Goal: Task Accomplishment & Management: Manage account settings

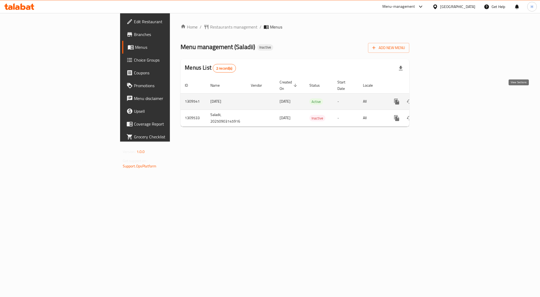
click at [441, 97] on link "enhanced table" at bounding box center [435, 101] width 13 height 13
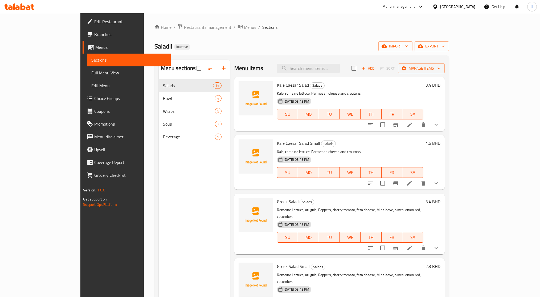
click at [91, 75] on span "Full Menu View" at bounding box center [128, 72] width 75 height 6
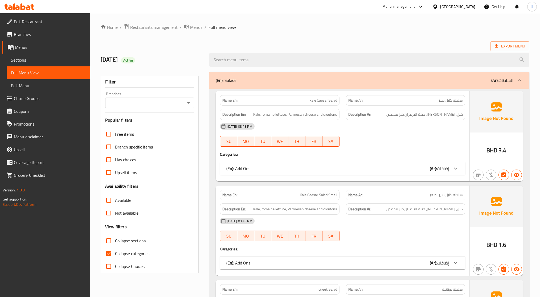
click at [110, 255] on input "Collapse categories" at bounding box center [108, 253] width 13 height 13
checkbox input "false"
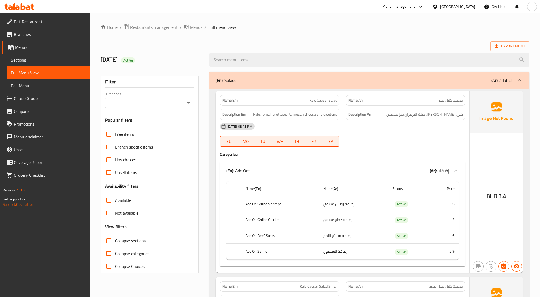
click at [109, 238] on input "Collapse sections" at bounding box center [108, 240] width 13 height 13
checkbox input "true"
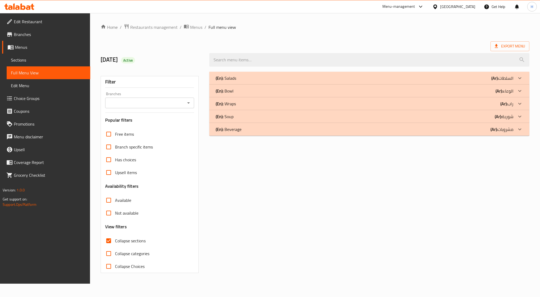
click at [241, 79] on div "(En): Salads (Ar): السلطات" at bounding box center [364, 78] width 297 height 6
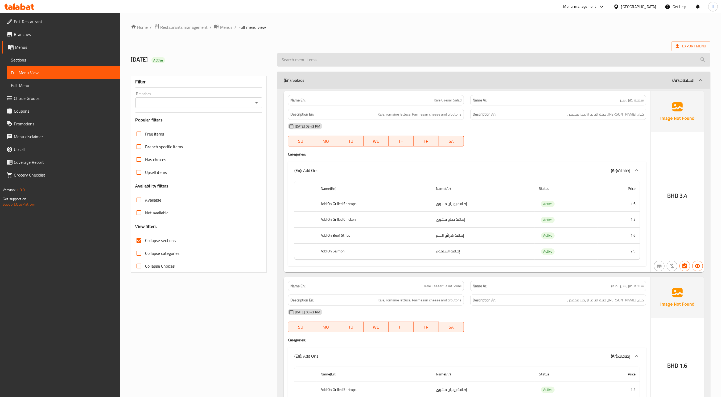
drag, startPoint x: 541, startPoint y: 62, endPoint x: 541, endPoint y: 53, distance: 8.8
click at [540, 60] on input "search" at bounding box center [493, 60] width 433 height 14
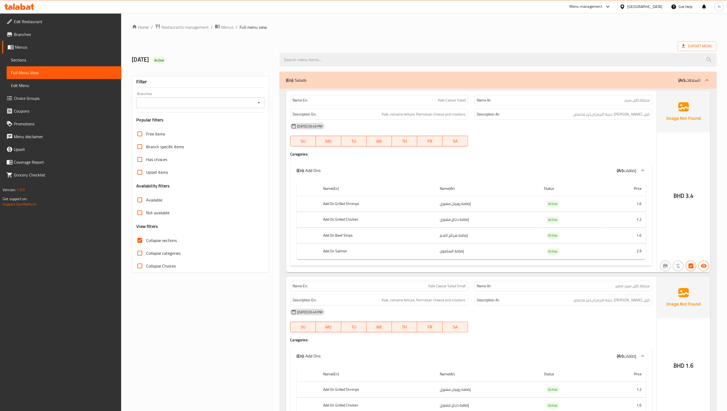
click at [22, 63] on span "Sections" at bounding box center [64, 60] width 106 height 6
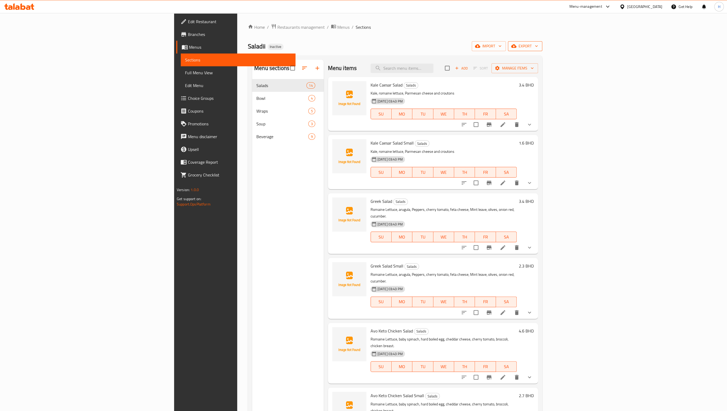
click at [540, 50] on button "export" at bounding box center [525, 46] width 34 height 10
click at [540, 62] on span "Export Menu" at bounding box center [697, 59] width 43 height 6
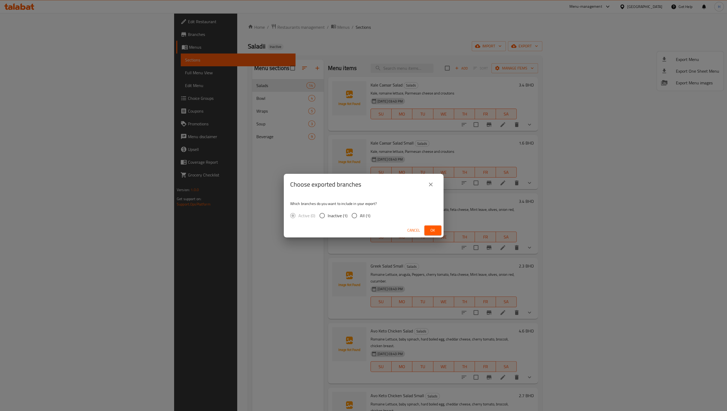
click at [354, 217] on input "All (1)" at bounding box center [354, 215] width 11 height 11
radio input "true"
click at [434, 228] on span "Ok" at bounding box center [433, 230] width 9 height 7
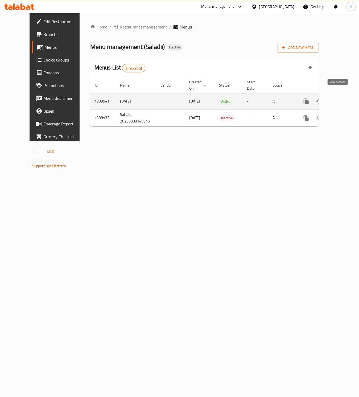
click at [341, 99] on link "enhanced table" at bounding box center [344, 101] width 13 height 13
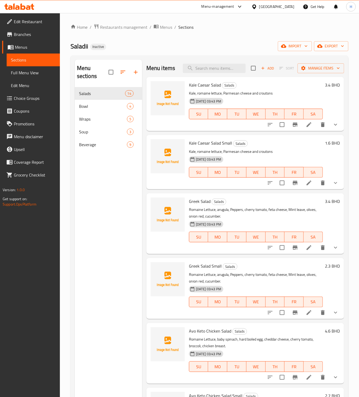
click at [216, 23] on div "Home / Restaurants management / Menus / Sections Saladii Inactive import export…" at bounding box center [209, 242] width 299 height 458
click at [321, 47] on icon "button" at bounding box center [319, 45] width 5 height 3
click at [315, 59] on span "Export Menu" at bounding box center [329, 59] width 43 height 6
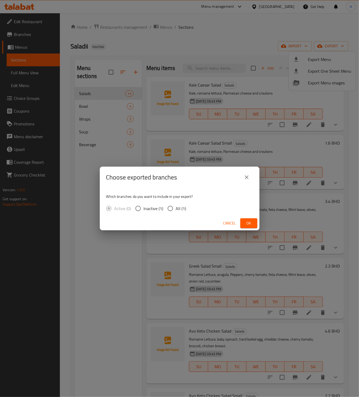
click at [169, 208] on input "All (1)" at bounding box center [170, 208] width 11 height 11
radio input "true"
click at [244, 224] on button "Ok" at bounding box center [248, 223] width 17 height 10
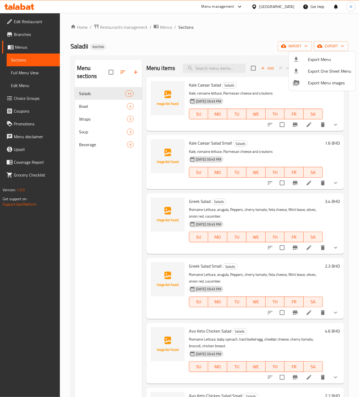
click at [31, 75] on div at bounding box center [179, 198] width 359 height 397
click at [31, 75] on span "Full Menu View" at bounding box center [33, 72] width 45 height 6
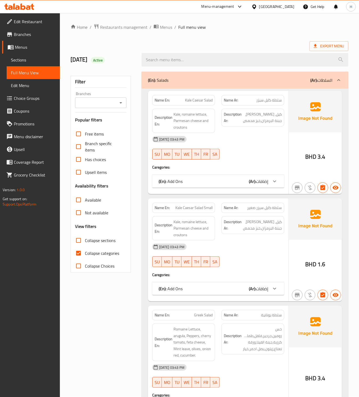
click at [78, 255] on input "Collapse categories" at bounding box center [78, 253] width 13 height 13
checkbox input "false"
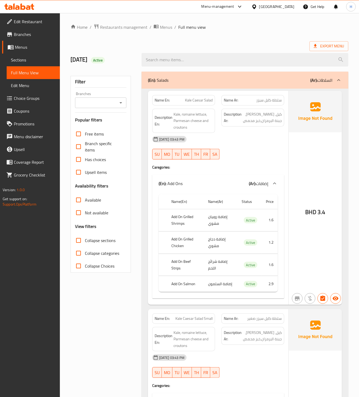
click at [79, 239] on input "Collapse sections" at bounding box center [78, 240] width 13 height 13
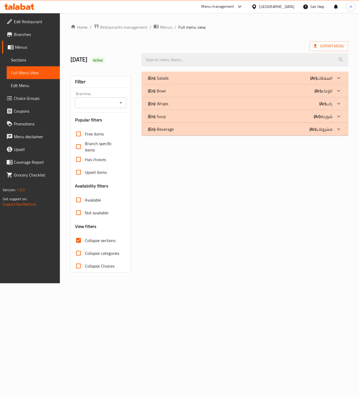
click at [221, 81] on div "(En): Beverage (Ar): مشروبات" at bounding box center [240, 78] width 185 height 6
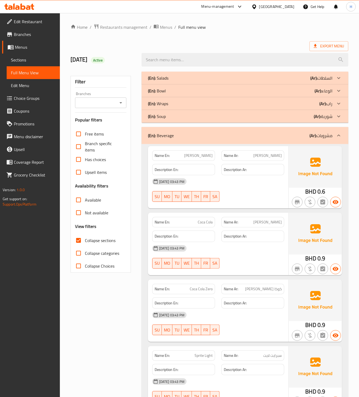
click at [81, 239] on input "Collapse sections" at bounding box center [78, 240] width 13 height 13
checkbox input "false"
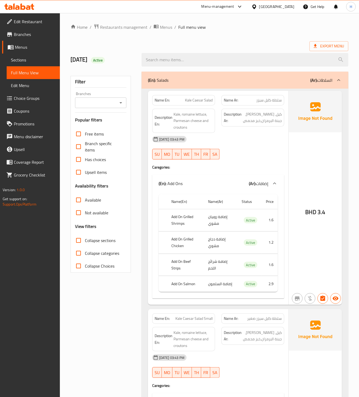
click at [33, 62] on span "Sections" at bounding box center [33, 60] width 45 height 6
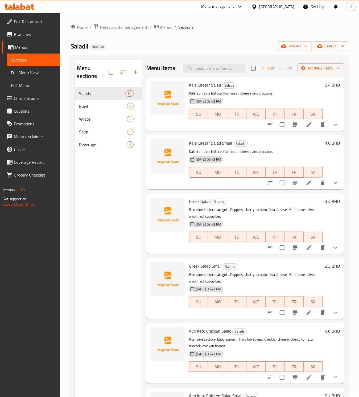
click at [34, 46] on span "Menus" at bounding box center [35, 47] width 41 height 6
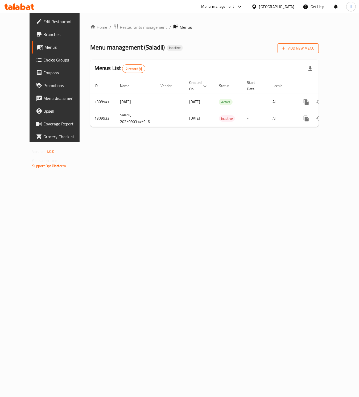
click at [315, 50] on span "Add New Menu" at bounding box center [298, 48] width 33 height 7
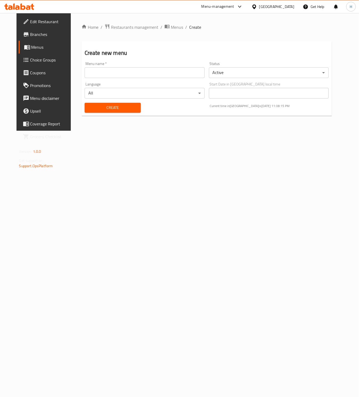
click at [121, 72] on input "text" at bounding box center [145, 72] width 120 height 11
type input "Corrected Menu"
click at [109, 109] on span "Create" at bounding box center [113, 107] width 48 height 7
click at [33, 48] on span "Menus" at bounding box center [51, 47] width 41 height 6
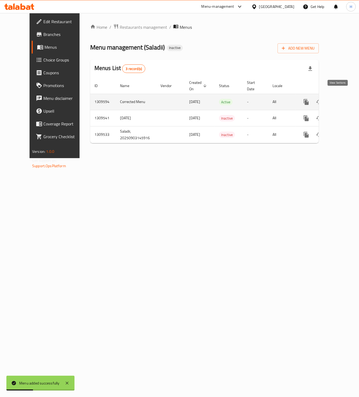
click at [342, 99] on icon "enhanced table" at bounding box center [345, 102] width 6 height 6
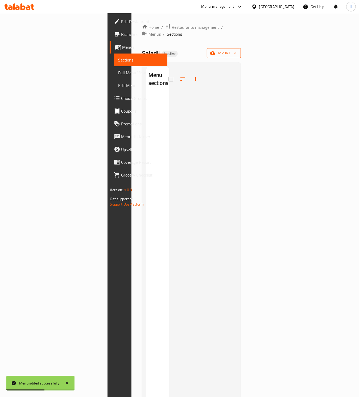
click at [237, 50] on span "import" at bounding box center [224, 53] width 26 height 7
click at [317, 57] on span "Bulk Upload Menu" at bounding box center [325, 59] width 53 height 6
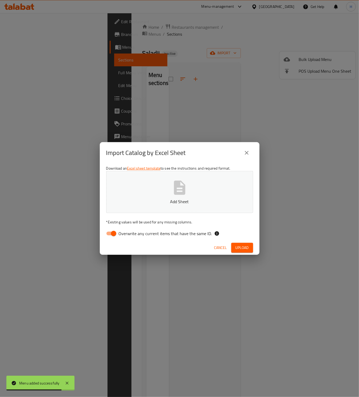
click at [109, 232] on input "Overwrite any current items that have the same ID." at bounding box center [114, 233] width 30 height 10
checkbox input "false"
click at [183, 193] on icon "button" at bounding box center [179, 188] width 11 height 14
click at [247, 249] on span "Upload" at bounding box center [242, 247] width 13 height 7
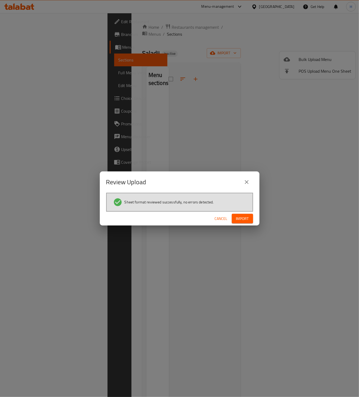
click at [243, 222] on span "Import" at bounding box center [242, 218] width 13 height 7
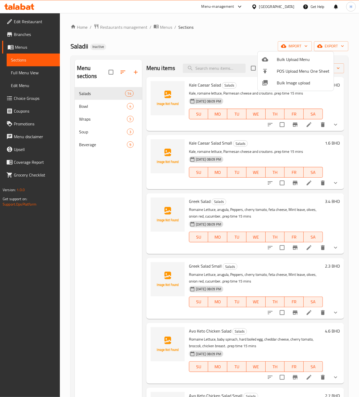
click at [31, 72] on div at bounding box center [179, 198] width 359 height 397
click at [31, 72] on span "Full Menu View" at bounding box center [33, 72] width 45 height 6
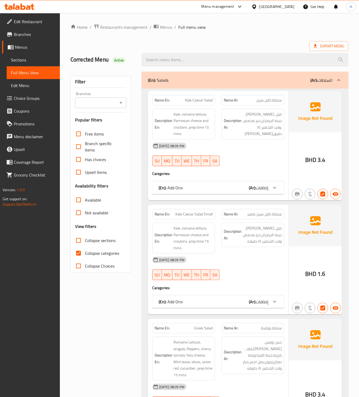
click at [77, 254] on input "Collapse categories" at bounding box center [78, 253] width 13 height 13
checkbox input "false"
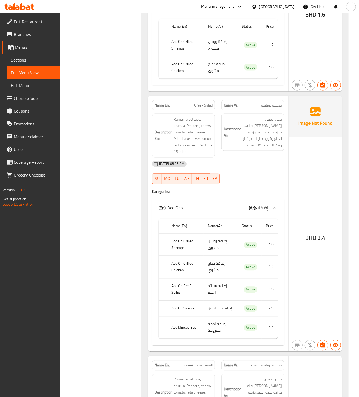
scroll to position [412, 0]
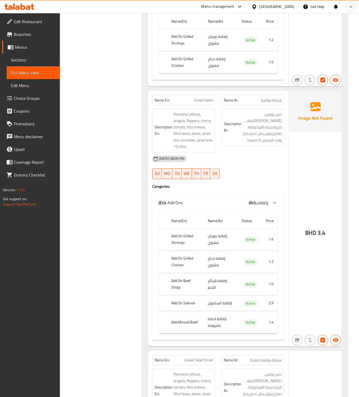
click at [155, 171] on span "SU" at bounding box center [157, 174] width 5 height 8
type button "0"
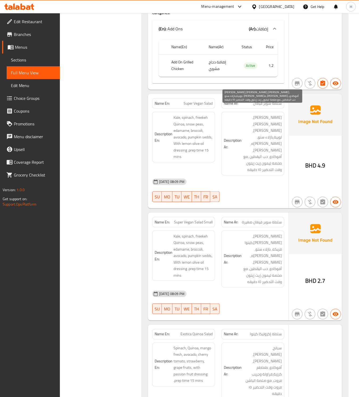
scroll to position [1306, 0]
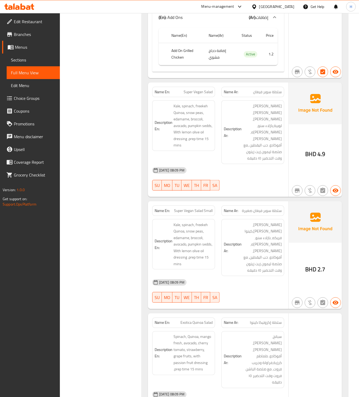
click at [179, 222] on span "Kale, spinach, freekeh Quinoa, snow peas, edamame, broccoli, avocado, pumpkin s…" at bounding box center [193, 245] width 39 height 46
copy span "Quinoa"
click at [189, 208] on span "Super Vegan Salad Small" at bounding box center [193, 211] width 39 height 6
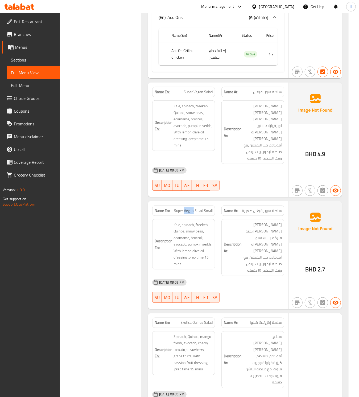
click at [189, 208] on span "Super Vegan Salad Small" at bounding box center [193, 211] width 39 height 6
copy span "Super Vegan Salad Small"
click at [192, 208] on span "Super Vegan Salad Small" at bounding box center [193, 211] width 39 height 6
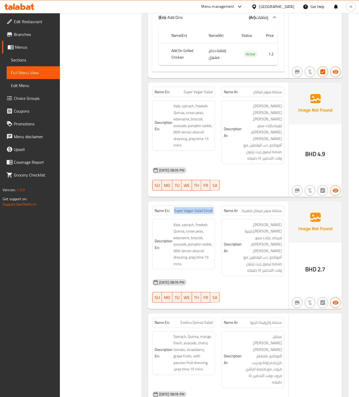
copy span "Super Vegan Salad Small"
click at [187, 208] on span "Super Vegan Salad Small" at bounding box center [193, 211] width 39 height 6
copy span "Super Vegan Salad Small"
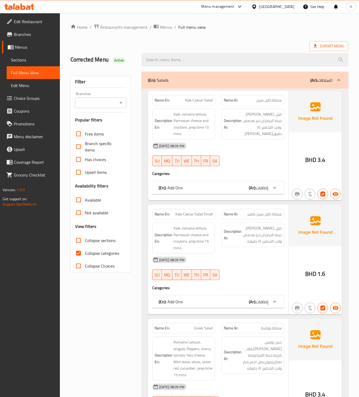
click at [15, 60] on span "Sections" at bounding box center [33, 60] width 45 height 6
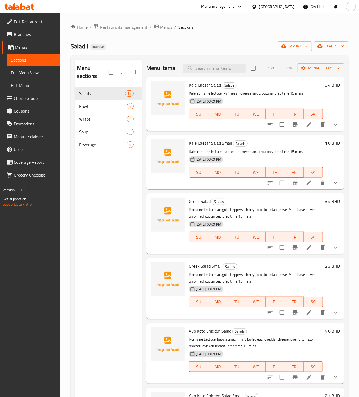
click at [209, 73] on div "Menu items Add Sort Manage items" at bounding box center [245, 68] width 198 height 17
click at [209, 68] on input "search" at bounding box center [214, 68] width 63 height 9
paste input "Super Vegan Salad Small"
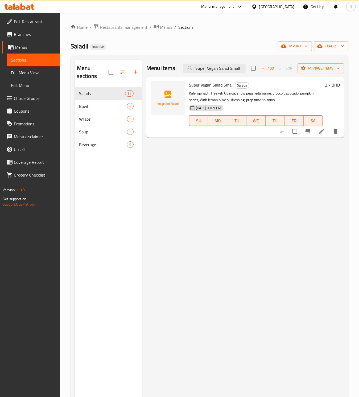
type input "Super Vegan Salad Small"
click at [318, 135] on li at bounding box center [321, 131] width 15 height 10
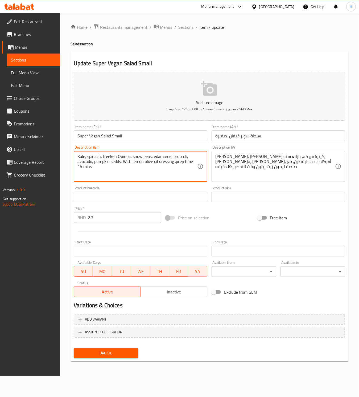
click at [117, 162] on textarea "Kale, spinach, freekeh Quinoa, snow peas, edamame, broccoli, avocado, pumpkin s…" at bounding box center [137, 166] width 120 height 25
click at [115, 161] on textarea "Kale, spinach, freekeh Quinoa, snow peas, edamame, broccoli, avocado, pumpkin s…" at bounding box center [137, 166] width 120 height 25
click at [117, 161] on textarea "Kale, spinach, freekeh Quinoa, snow peas, edamame, broccoli, avocado, pumpkin s…" at bounding box center [137, 166] width 120 height 25
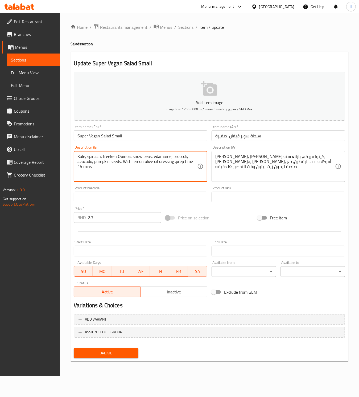
click at [112, 157] on textarea "Kale, spinach, freekeh Quinoa, snow peas, edamame, broccoli, avocado, pumpkin s…" at bounding box center [137, 166] width 120 height 25
type textarea "Kale, spinach, freekeh Quinoa, snow peas, edamame, broccoli, avocado, pumpkin s…"
click at [106, 355] on span "Update" at bounding box center [106, 353] width 56 height 7
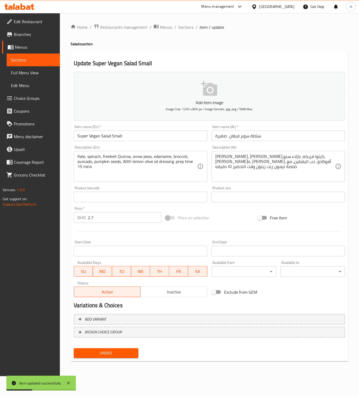
click at [33, 72] on span "Full Menu View" at bounding box center [33, 72] width 45 height 6
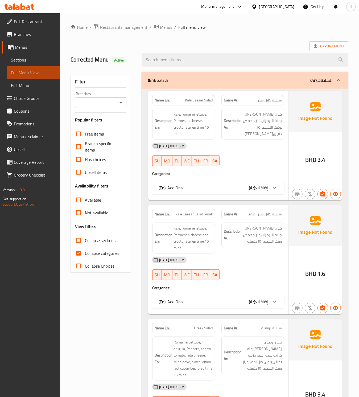
click at [33, 72] on span "Full Menu View" at bounding box center [33, 72] width 45 height 6
click at [233, 191] on div "(En): Add Ons (Ar): إضافات" at bounding box center [218, 187] width 132 height 13
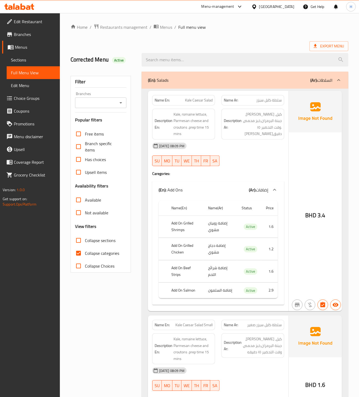
click at [81, 251] on input "Collapse categories" at bounding box center [78, 253] width 13 height 13
checkbox input "false"
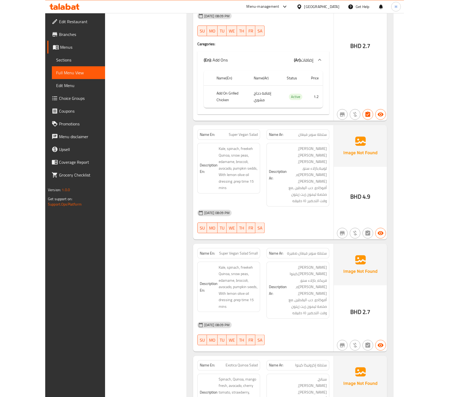
scroll to position [1278, 0]
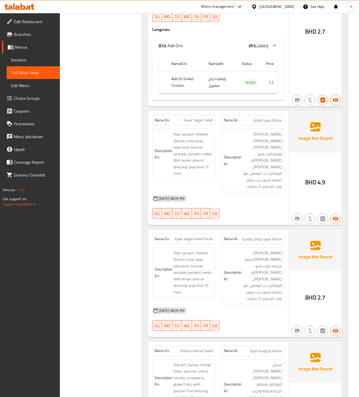
click at [200, 117] on span "Super Vegan Salad" at bounding box center [198, 120] width 29 height 6
copy span "Super Vegan Salad"
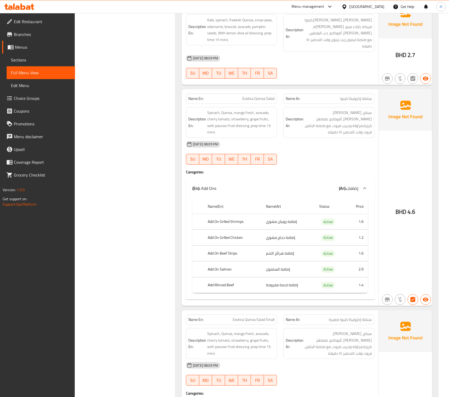
click at [25, 60] on span "Sections" at bounding box center [41, 60] width 60 height 6
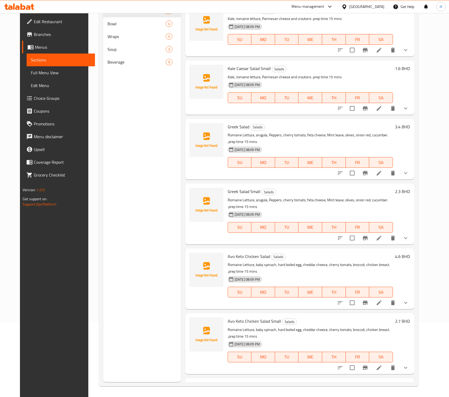
scroll to position [75, 0]
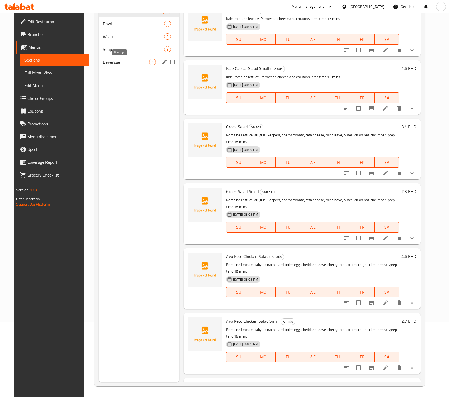
click at [124, 63] on span "Beverage" at bounding box center [126, 62] width 46 height 6
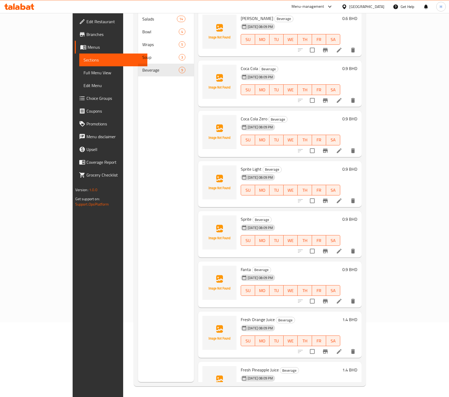
click at [347, 96] on li at bounding box center [339, 101] width 15 height 10
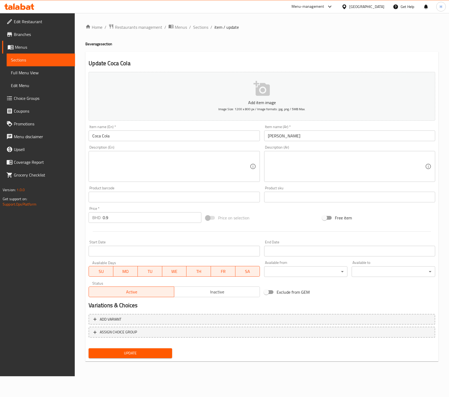
click at [113, 134] on input "Coca Cola" at bounding box center [174, 135] width 171 height 11
type input "ڑ"
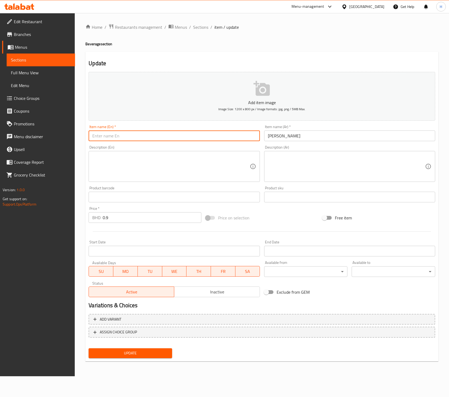
paste input "Coca-Cola / Coke"
type input "Coca-Cola"
click at [276, 135] on input "كوكا كولا" at bounding box center [349, 135] width 171 height 11
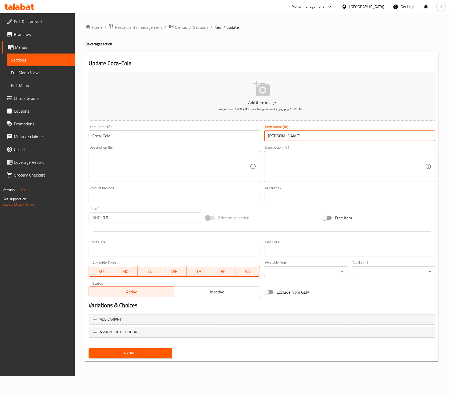
paste input "text"
type input "كوكاكولا"
click at [129, 352] on span "Update" at bounding box center [130, 353] width 75 height 7
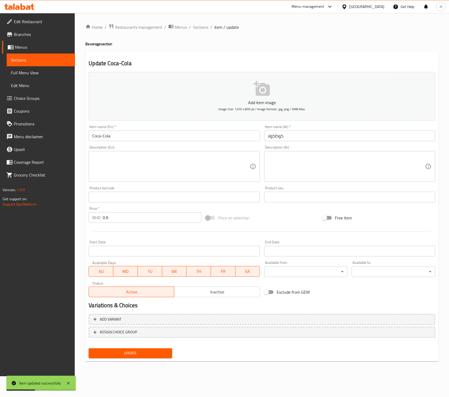
click at [101, 134] on input "Coca-Cola" at bounding box center [174, 135] width 171 height 11
click at [198, 28] on span "Sections" at bounding box center [200, 27] width 15 height 6
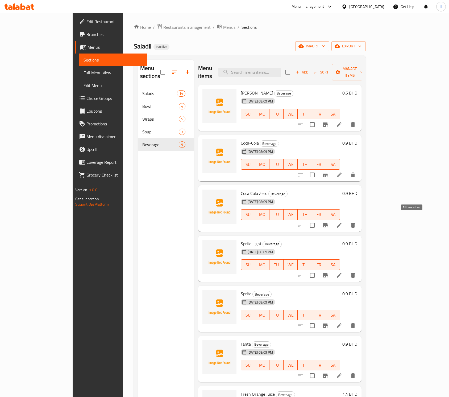
click at [342, 223] on icon at bounding box center [339, 225] width 5 height 5
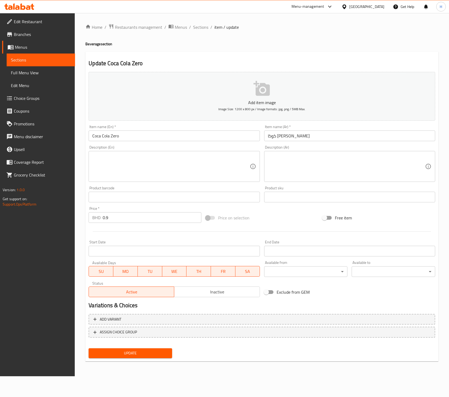
click at [109, 137] on input "Coca Cola Zero" at bounding box center [174, 135] width 171 height 11
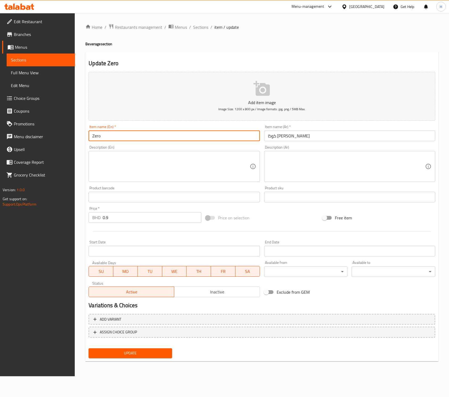
paste input "Coca-Cola"
type input "Coca-Cola Zero"
click at [284, 137] on input "كوكا كولا زيرو" at bounding box center [349, 135] width 171 height 11
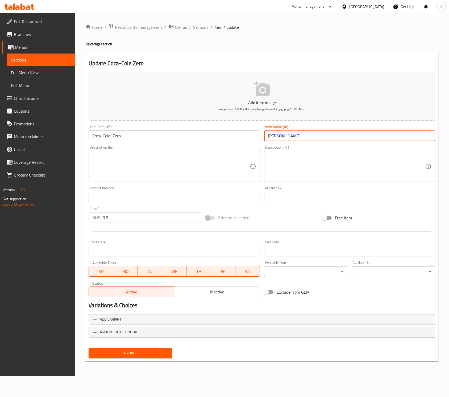
type input "كوكاكولا زيرو"
click at [122, 356] on span "Update" at bounding box center [130, 353] width 75 height 7
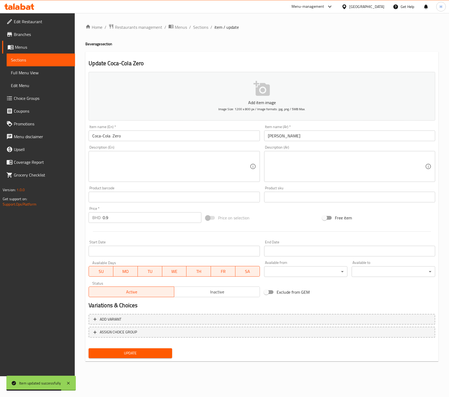
click at [32, 59] on span "Sections" at bounding box center [41, 60] width 60 height 6
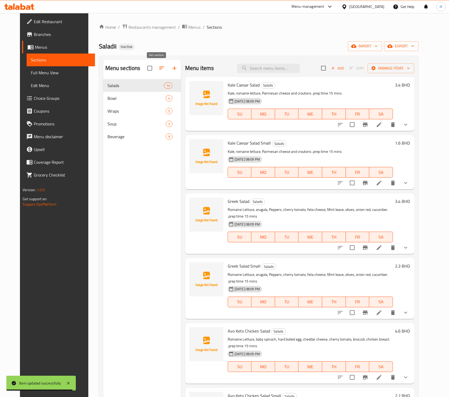
click at [159, 70] on icon "button" at bounding box center [162, 68] width 6 height 6
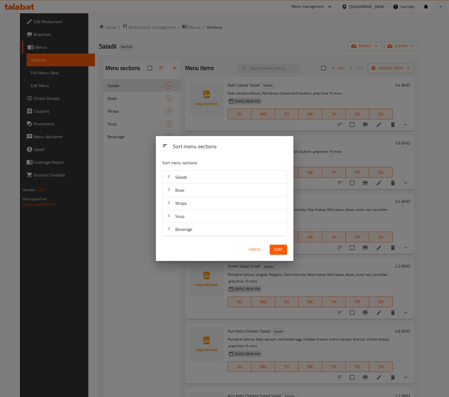
click at [190, 216] on div "Soup" at bounding box center [225, 216] width 120 height 13
click at [195, 217] on div "Soup" at bounding box center [225, 216] width 120 height 13
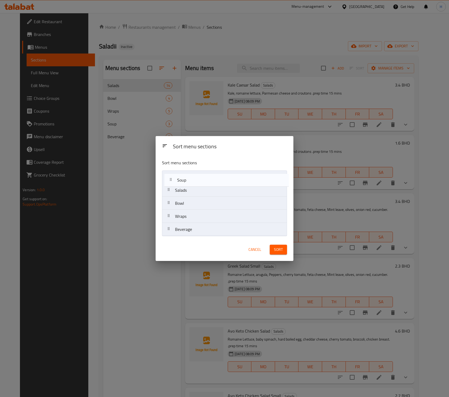
drag, startPoint x: 195, startPoint y: 217, endPoint x: 197, endPoint y: 179, distance: 37.6
click at [197, 179] on nav "Salads Bowl Wraps Soup Beverage" at bounding box center [224, 203] width 125 height 66
drag, startPoint x: 192, startPoint y: 203, endPoint x: 192, endPoint y: 189, distance: 14.1
click at [192, 189] on nav "Soup Salads Bowl Wraps Beverage" at bounding box center [224, 203] width 125 height 66
drag, startPoint x: 187, startPoint y: 215, endPoint x: 187, endPoint y: 190, distance: 25.6
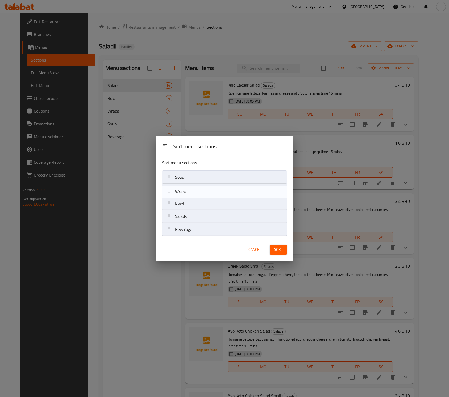
click at [187, 190] on nav "Soup Bowl Salads Wraps Beverage" at bounding box center [224, 203] width 125 height 66
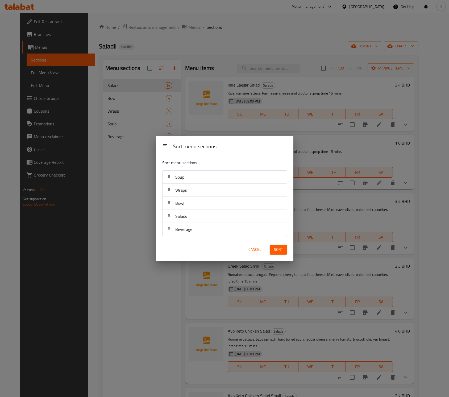
click at [276, 251] on span "Sort" at bounding box center [278, 249] width 9 height 7
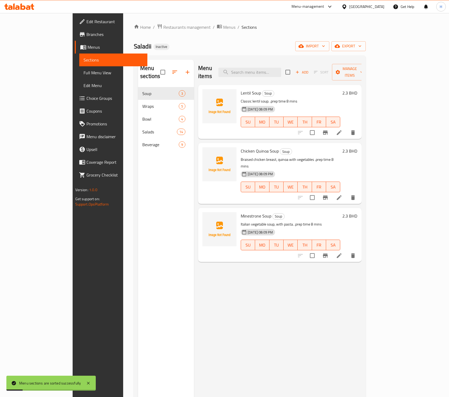
click at [84, 73] on span "Full Menu View" at bounding box center [114, 72] width 60 height 6
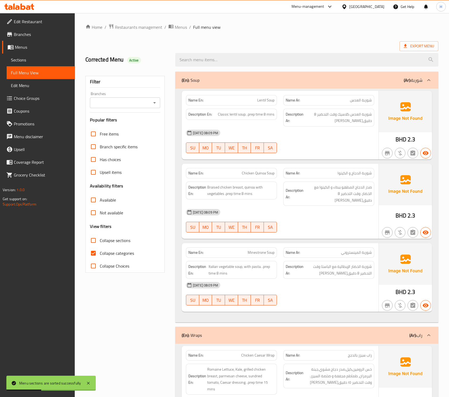
click at [96, 251] on input "Collapse categories" at bounding box center [93, 253] width 13 height 13
checkbox input "false"
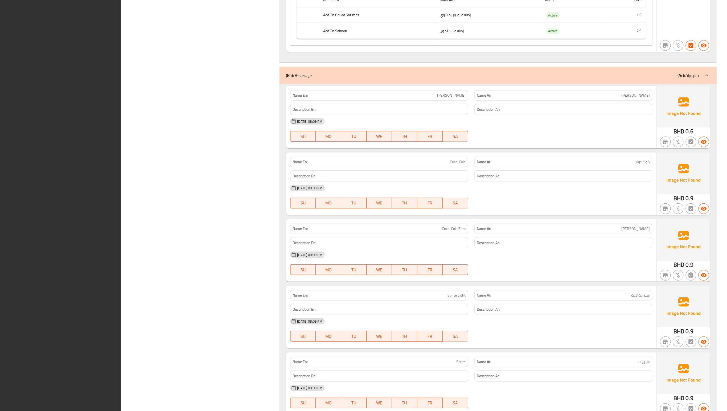
scroll to position [3843, 0]
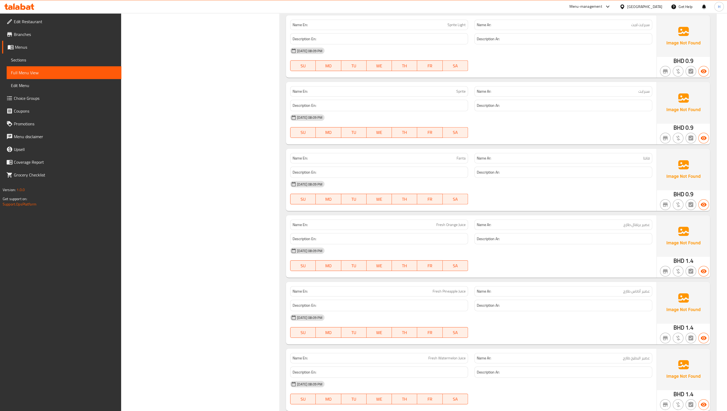
click at [24, 22] on span "Edit Restaurant" at bounding box center [65, 21] width 103 height 6
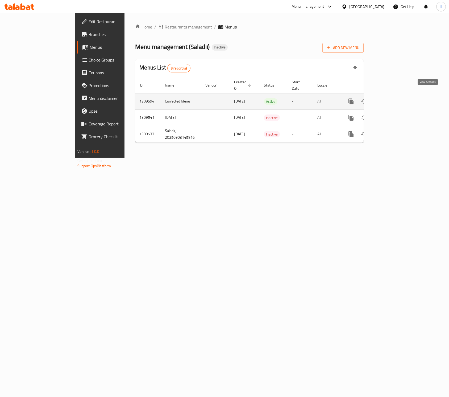
click at [396, 99] on link "enhanced table" at bounding box center [389, 101] width 13 height 13
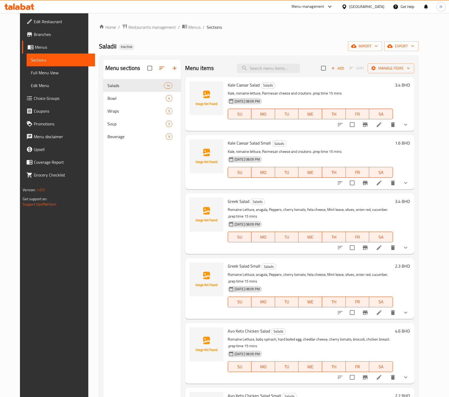
click at [335, 241] on button "TH" at bounding box center [334, 237] width 24 height 11
type button "4"
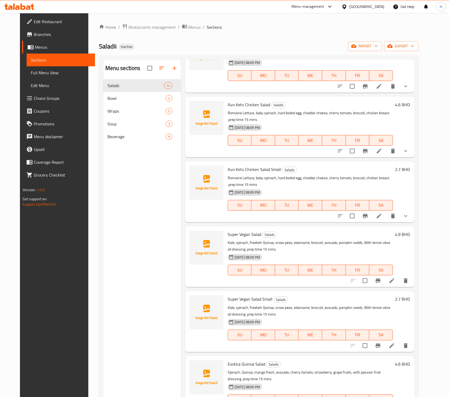
scroll to position [227, 0]
click at [395, 277] on icon at bounding box center [392, 280] width 6 height 6
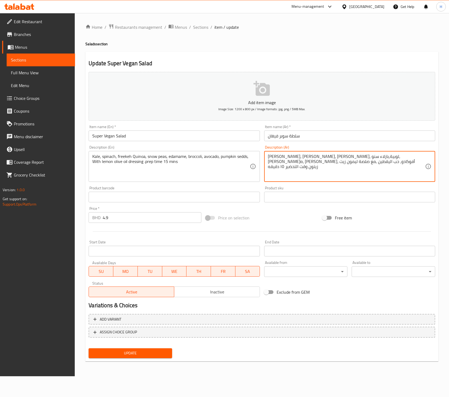
type textarea "[PERSON_NAME]، [PERSON_NAME]، [PERSON_NAME]، لوبية،بازلاء سنو, [PERSON_NAME]ه، …"
click at [150, 354] on span "Update" at bounding box center [130, 353] width 75 height 7
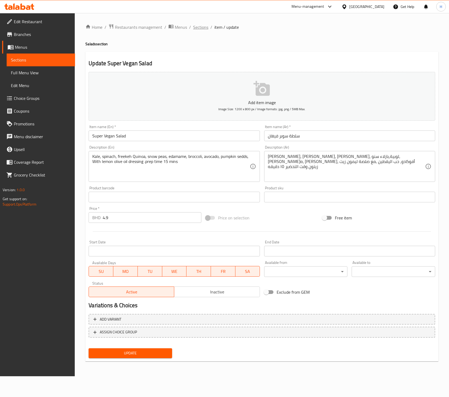
click at [202, 29] on span "Sections" at bounding box center [200, 27] width 15 height 6
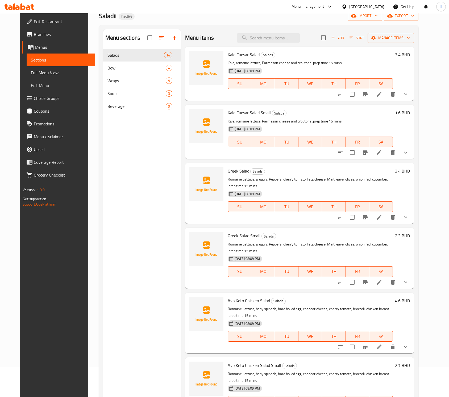
scroll to position [3, 0]
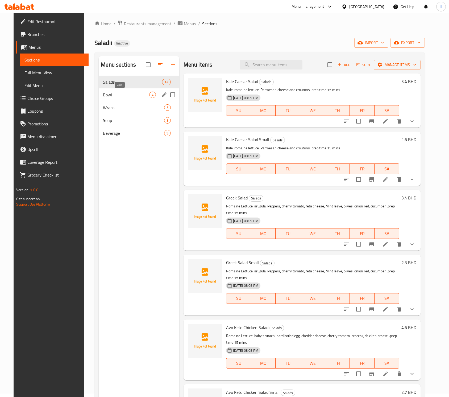
click at [138, 92] on span "Bowl" at bounding box center [126, 95] width 46 height 6
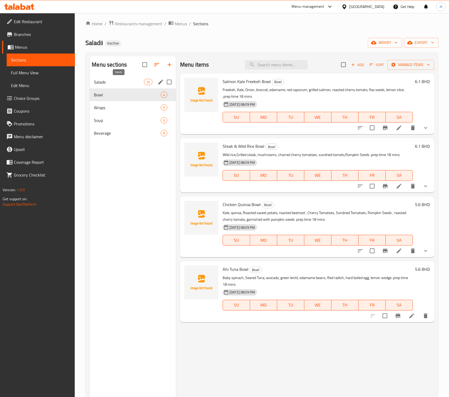
click at [143, 82] on span "Salads" at bounding box center [119, 82] width 50 height 6
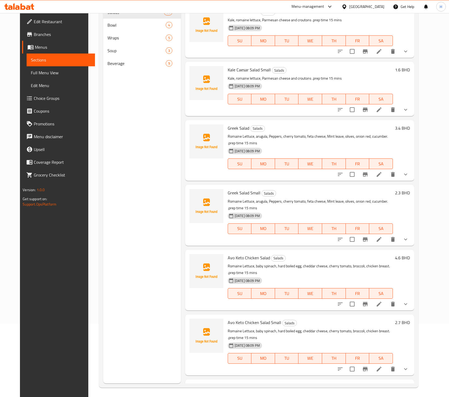
scroll to position [75, 0]
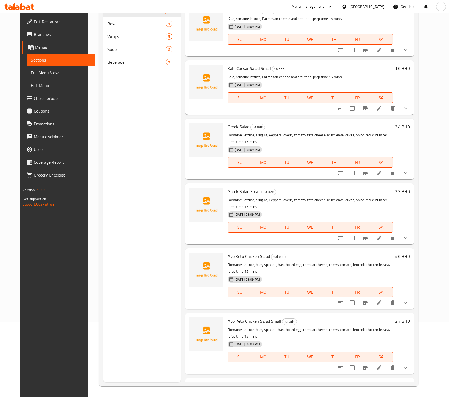
click at [156, 194] on div "Menu sections Salads 14 Bowl 4 Wraps 5 Soup 3 Beverage 9" at bounding box center [142, 183] width 78 height 397
click at [206, 373] on div "Avo Keto Chicken Salad Small Salads Romaine Lettuce, baby spinach, hard boiled …" at bounding box center [299, 343] width 229 height 61
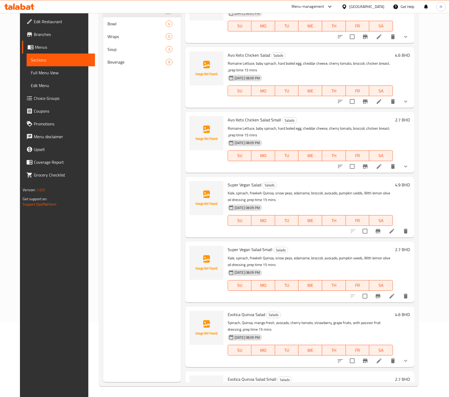
scroll to position [213, 0]
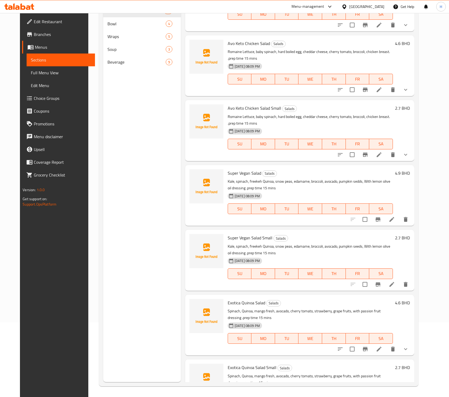
click at [400, 284] on li at bounding box center [392, 285] width 15 height 10
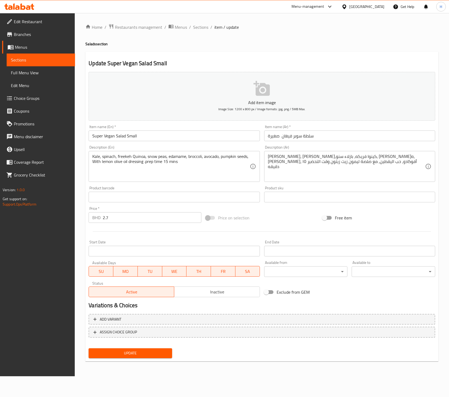
click at [25, 75] on span "Full Menu View" at bounding box center [41, 72] width 60 height 6
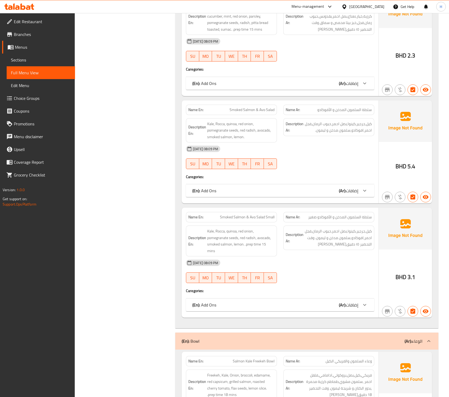
scroll to position [1284, 0]
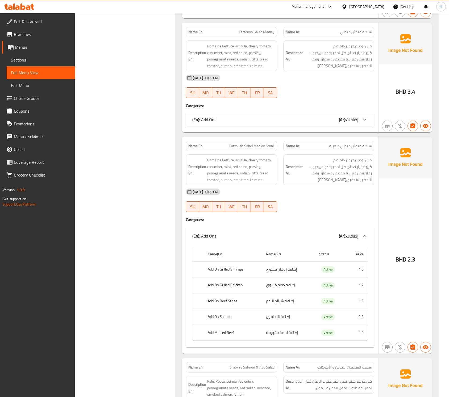
scroll to position [1114, 0]
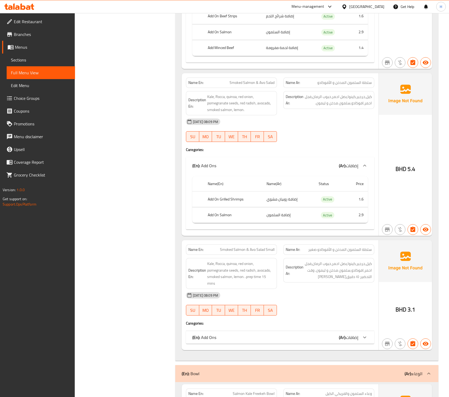
scroll to position [1526, 0]
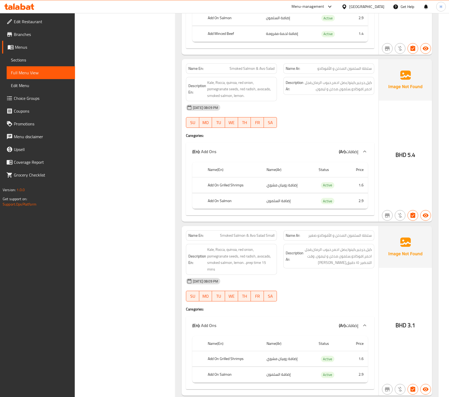
click at [113, 284] on div "Filter Branches Branches Popular filters Free items Branch specific items Has c…" at bounding box center [127, 373] width 90 height 3661
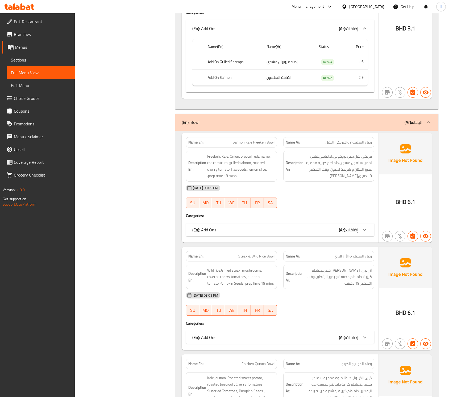
scroll to position [1824, 0]
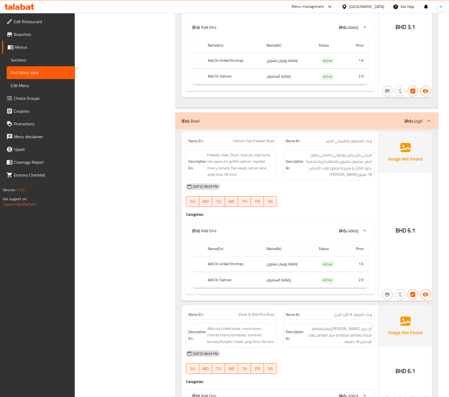
click at [132, 234] on div "Filter Branches Branches Popular filters Free items Branch specific items Has c…" at bounding box center [127, 105] width 90 height 3720
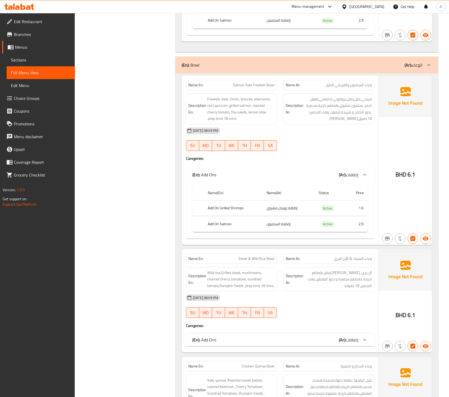
scroll to position [1881, 0]
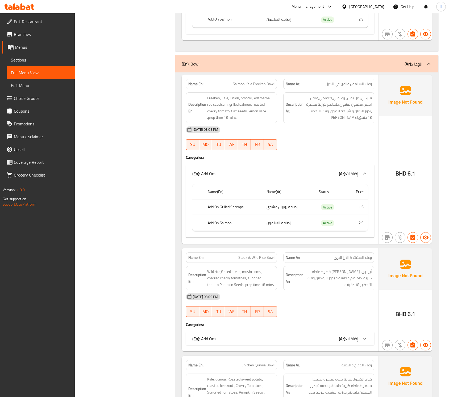
copy span "sundried"
click at [110, 175] on div "Filter Branches Branches Popular filters Free items Branch specific items Has c…" at bounding box center [127, 48] width 90 height 3720
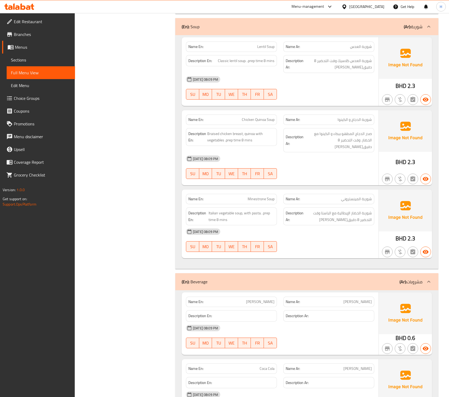
scroll to position [2903, 0]
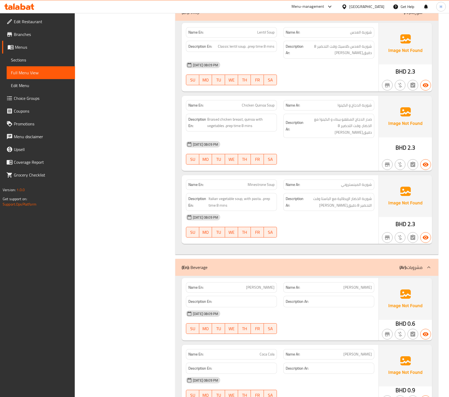
copy span "Coca Cola"
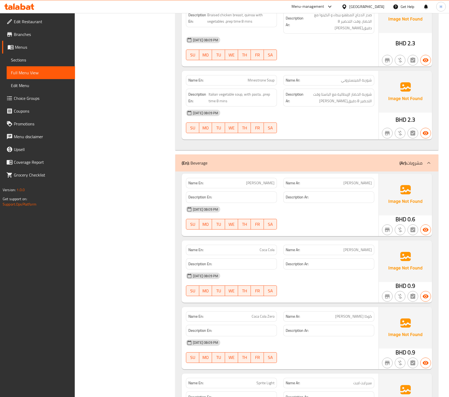
scroll to position [3017, 0]
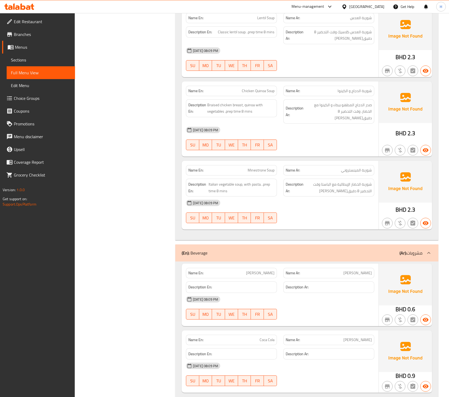
scroll to position [2890, 0]
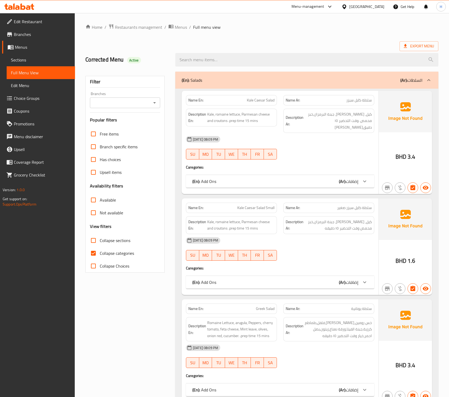
click at [94, 253] on input "Collapse categories" at bounding box center [93, 253] width 13 height 13
checkbox input "false"
click at [94, 251] on input "Collapse categories" at bounding box center [93, 253] width 13 height 13
checkbox input "false"
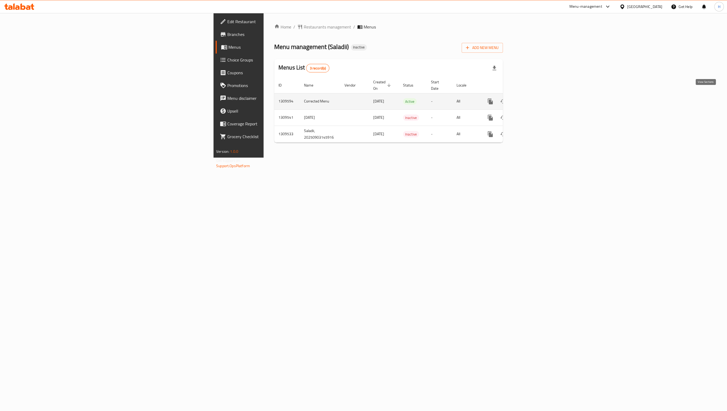
click at [532, 98] on icon "enhanced table" at bounding box center [529, 101] width 6 height 6
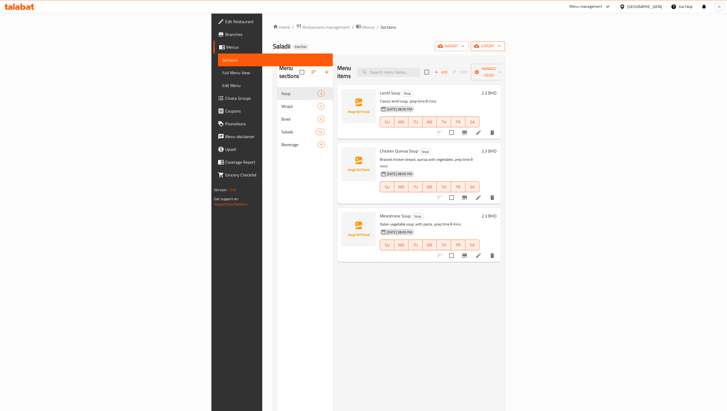
click at [501, 47] on span "export" at bounding box center [488, 46] width 26 height 7
click at [687, 56] on span "Export Menu" at bounding box center [697, 59] width 43 height 6
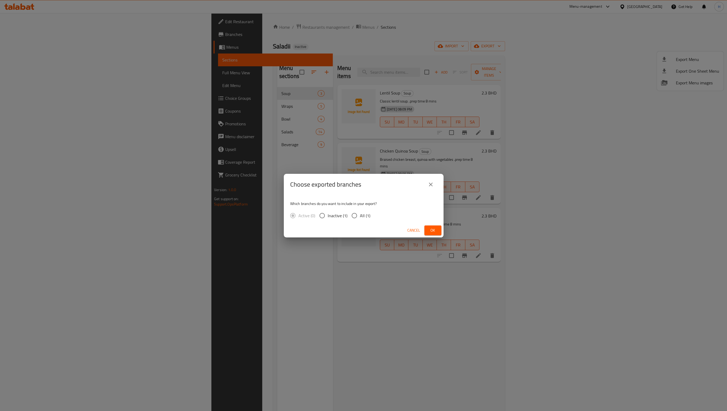
click at [357, 215] on input "All (1)" at bounding box center [354, 215] width 11 height 11
radio input "true"
click at [427, 231] on button "Ok" at bounding box center [432, 231] width 17 height 10
